Goal: Communication & Community: Answer question/provide support

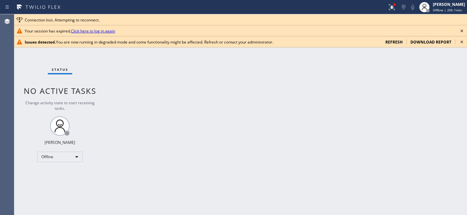
scroll to position [331, 0]
click at [398, 43] on span "refresh" at bounding box center [393, 42] width 17 height 6
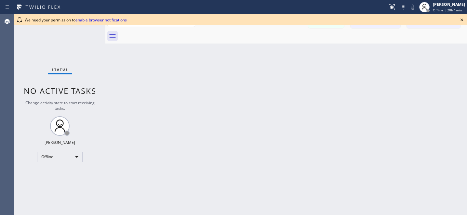
click at [460, 21] on icon at bounding box center [462, 20] width 8 height 8
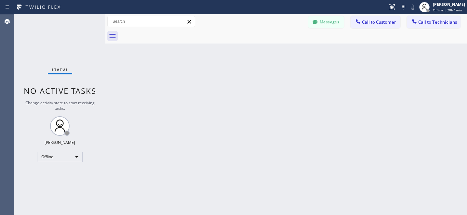
drag, startPoint x: 330, startPoint y: 22, endPoint x: 321, endPoint y: 24, distance: 8.3
click at [330, 22] on button "Messages" at bounding box center [326, 22] width 36 height 12
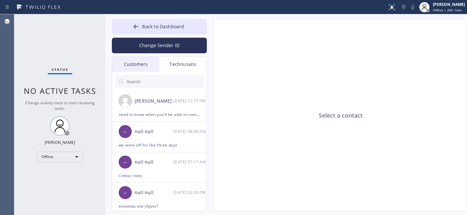
click at [128, 61] on div "Customers" at bounding box center [135, 64] width 47 height 15
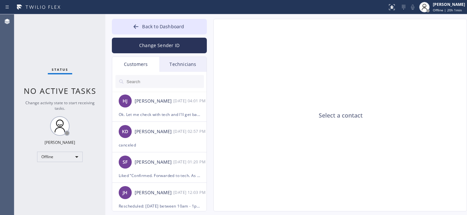
click at [148, 83] on input "text" at bounding box center [165, 81] width 78 height 13
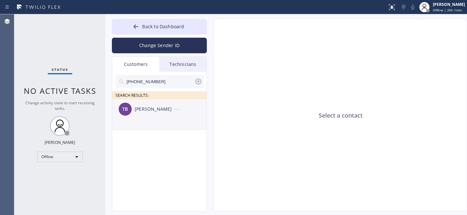
click at [155, 111] on div "[PERSON_NAME]" at bounding box center [154, 109] width 39 height 7
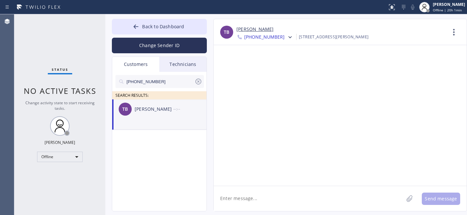
drag, startPoint x: 279, startPoint y: 199, endPoint x: 280, endPoint y: 194, distance: 4.7
click at [279, 197] on textarea at bounding box center [309, 198] width 190 height 25
click at [280, 194] on textarea at bounding box center [309, 198] width 190 height 25
paste textarea "Lo Ipsumd, Sitametco adi elitse doeiusmodt in utla etdolor, ma aliq enimadmini …"
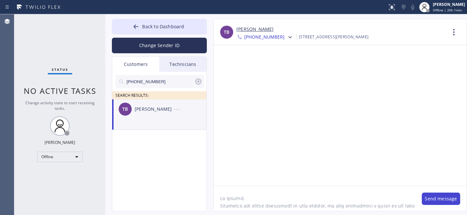
type textarea "Lo Ipsumd, Sitametco adi elitse doeiusmodt in utla etdolor, ma aliq enimadmini …"
click at [438, 198] on button "Send message" at bounding box center [441, 199] width 38 height 12
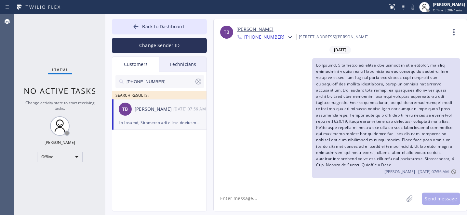
scroll to position [2, 0]
click at [199, 82] on icon at bounding box center [199, 82] width 8 height 8
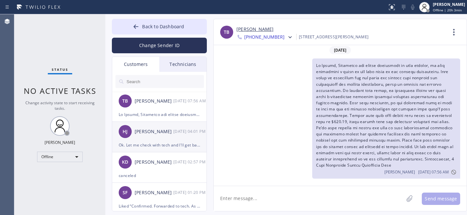
click at [155, 143] on div "Ok. Let me check with tech and I'll get back to you." at bounding box center [159, 145] width 81 height 7
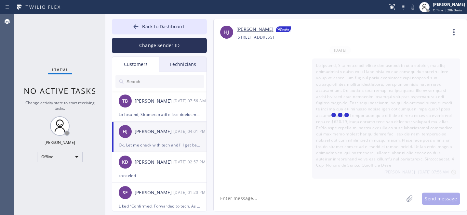
click at [261, 200] on textarea at bounding box center [309, 198] width 190 height 25
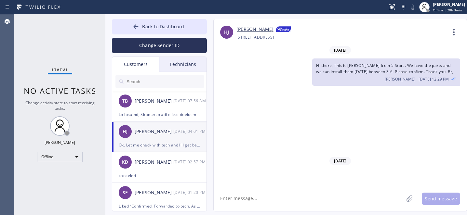
scroll to position [331, 0]
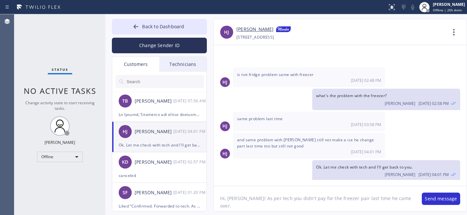
click at [271, 200] on textarea "Hi, [PERSON_NAME]! As per tech you didn't pay for the freezer pair last time he…" at bounding box center [315, 198] width 202 height 25
drag, startPoint x: 374, startPoint y: 200, endPoint x: 395, endPoint y: 199, distance: 20.9
click at [395, 199] on textarea "Hi, [PERSON_NAME]! As per tech, you didn't pay for the freezer pair last time h…" at bounding box center [315, 198] width 202 height 25
click at [320, 199] on textarea "Hi, [PERSON_NAME]! As per tech, you didn't pay for the freezer pair last time h…" at bounding box center [315, 198] width 202 height 25
click at [258, 207] on textarea "Hi, [PERSON_NAME]! As per tech, you didn't pay for the balance for the freezer …" at bounding box center [315, 198] width 202 height 25
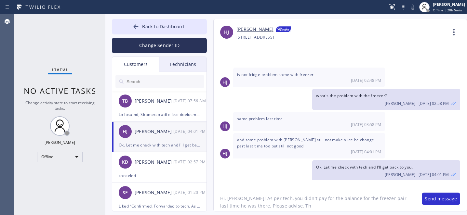
type textarea "Hi, [PERSON_NAME]! As per tech, you didn't pay for the balance for the freezer …"
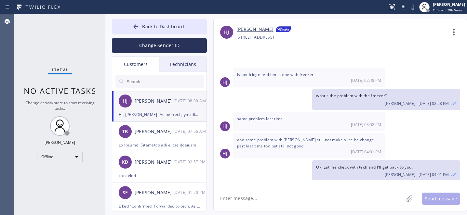
scroll to position [375, 0]
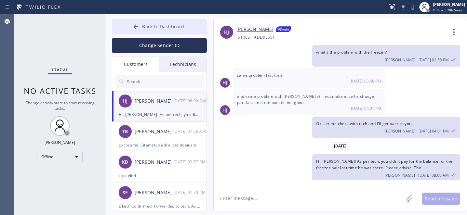
click at [147, 23] on button "Back to Dashboard" at bounding box center [159, 27] width 95 height 16
